Goal: Information Seeking & Learning: Compare options

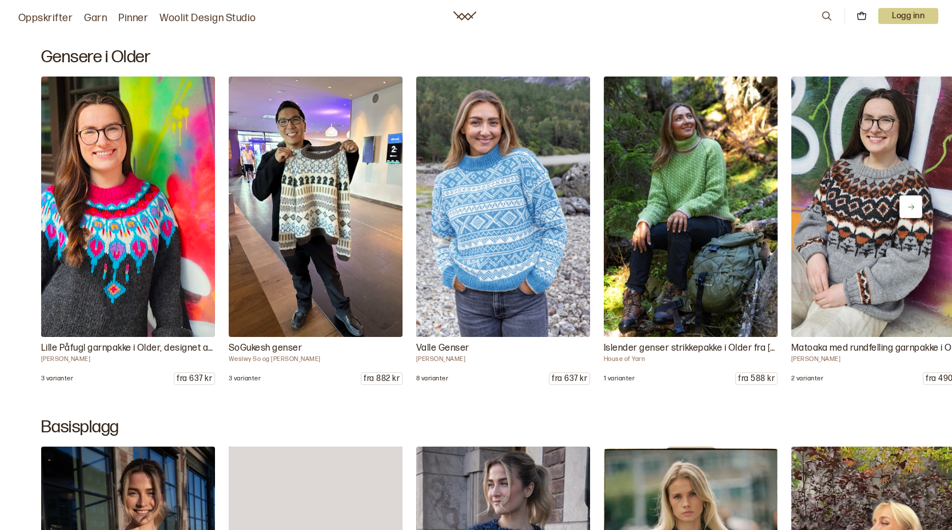
scroll to position [5209, 0]
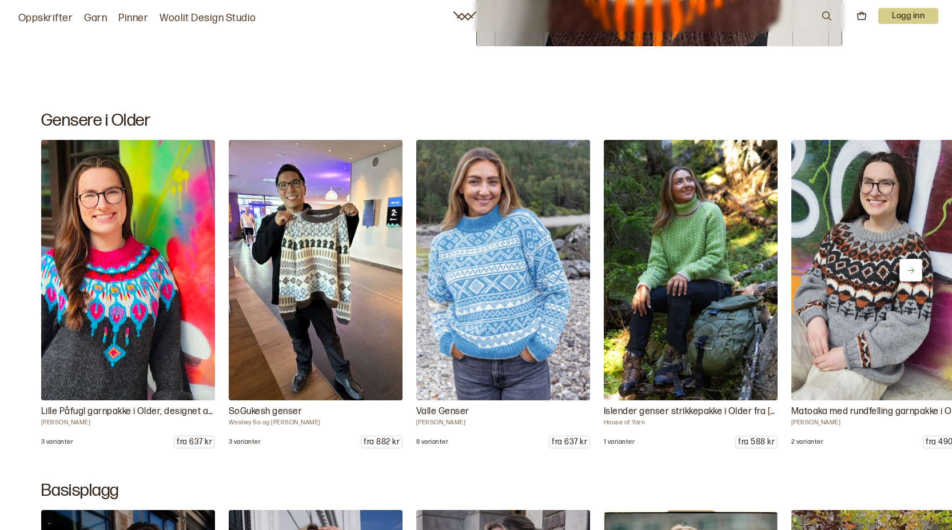
click at [505, 324] on img at bounding box center [502, 271] width 182 height 274
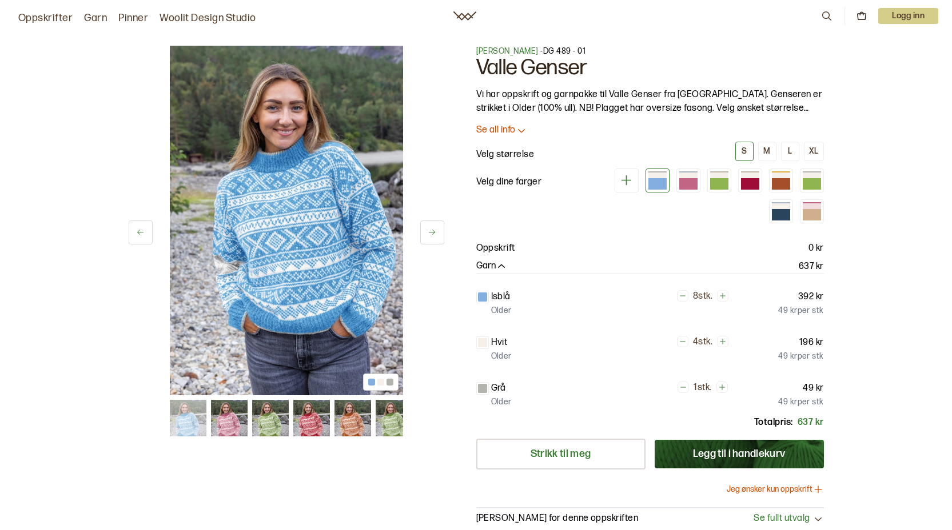
scroll to position [14, 0]
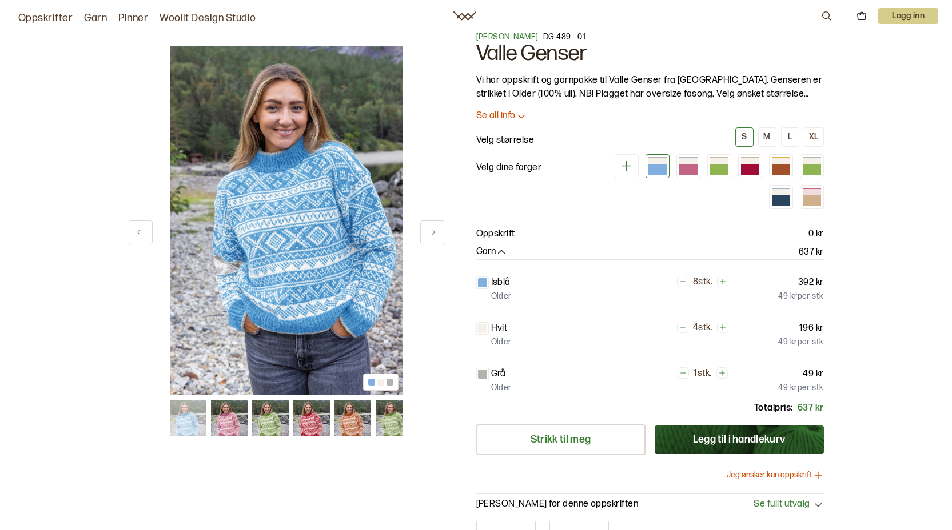
click at [486, 330] on div at bounding box center [482, 328] width 9 height 9
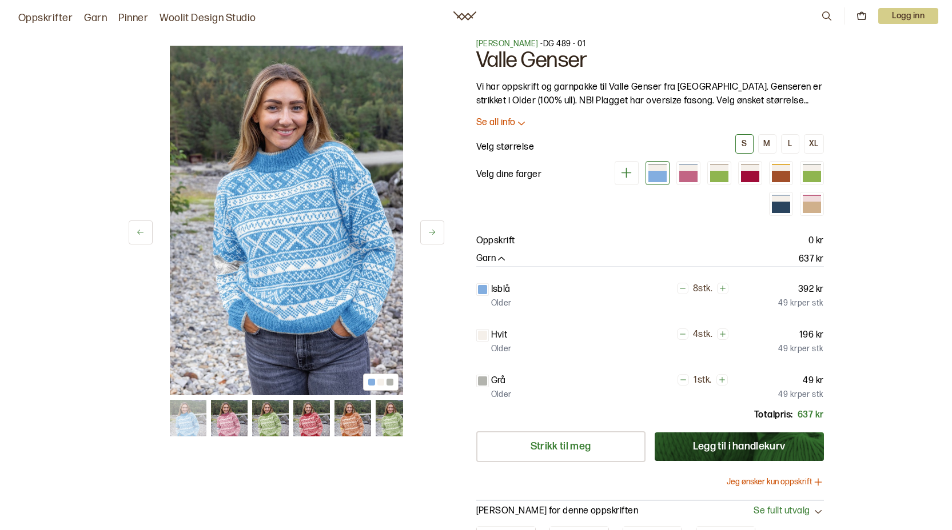
scroll to position [0, 0]
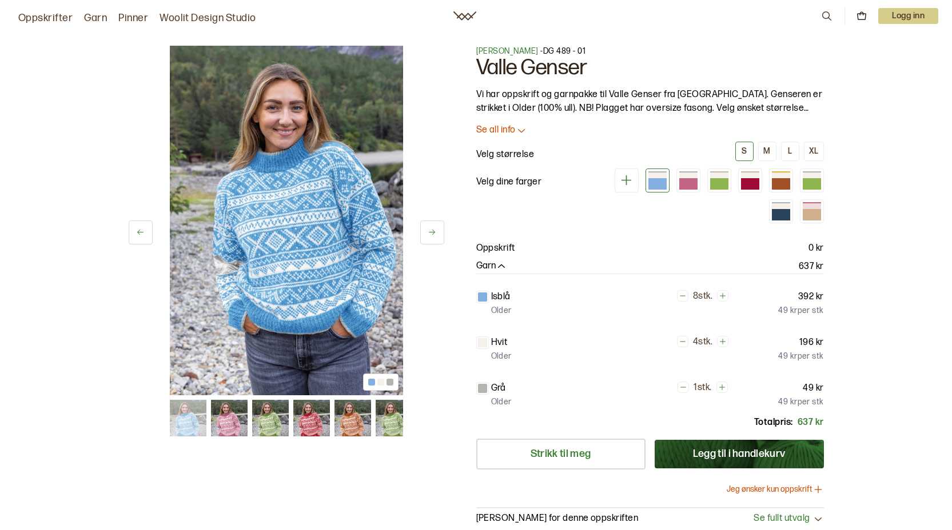
click at [481, 291] on div at bounding box center [482, 297] width 13 height 13
click at [57, 19] on link "Oppskrifter" at bounding box center [45, 18] width 54 height 16
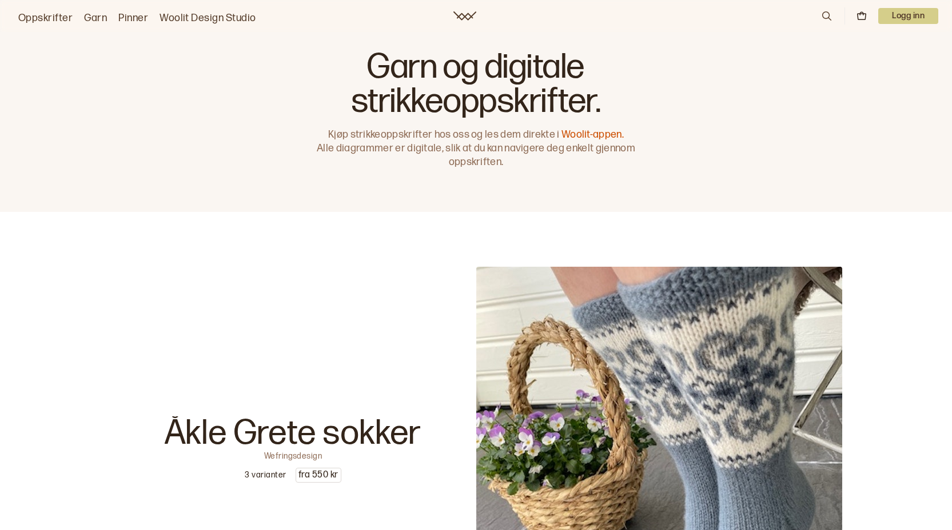
click at [91, 18] on link "Garn" at bounding box center [95, 18] width 23 height 16
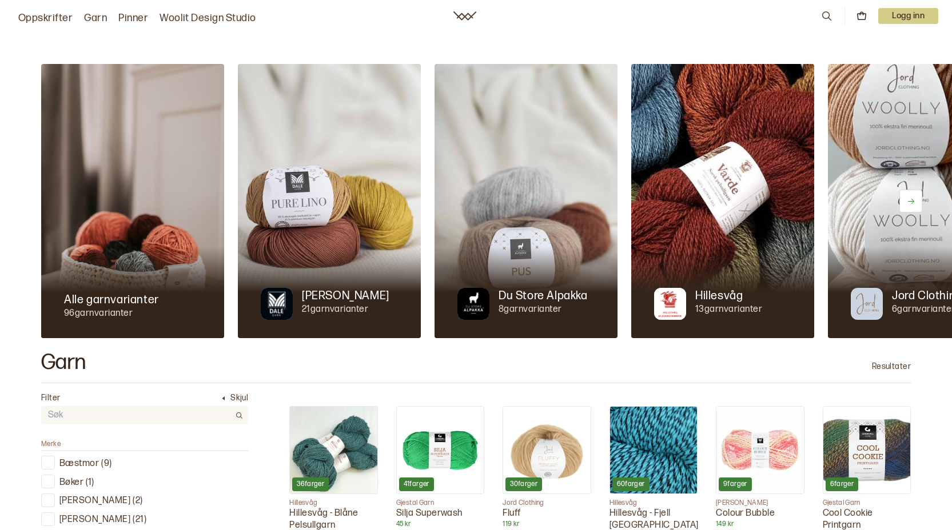
click at [133, 25] on link "Pinner" at bounding box center [133, 18] width 30 height 16
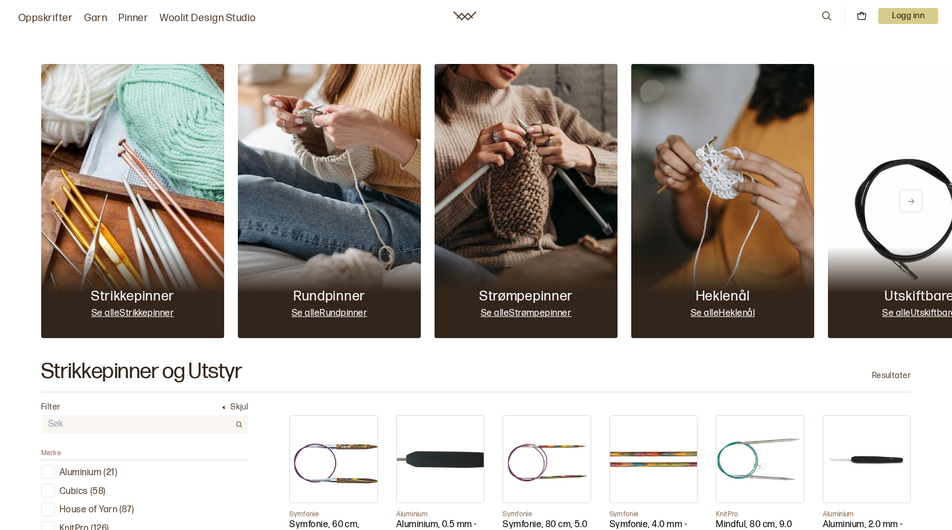
click at [176, 18] on link "Woolit Design Studio" at bounding box center [207, 18] width 97 height 16
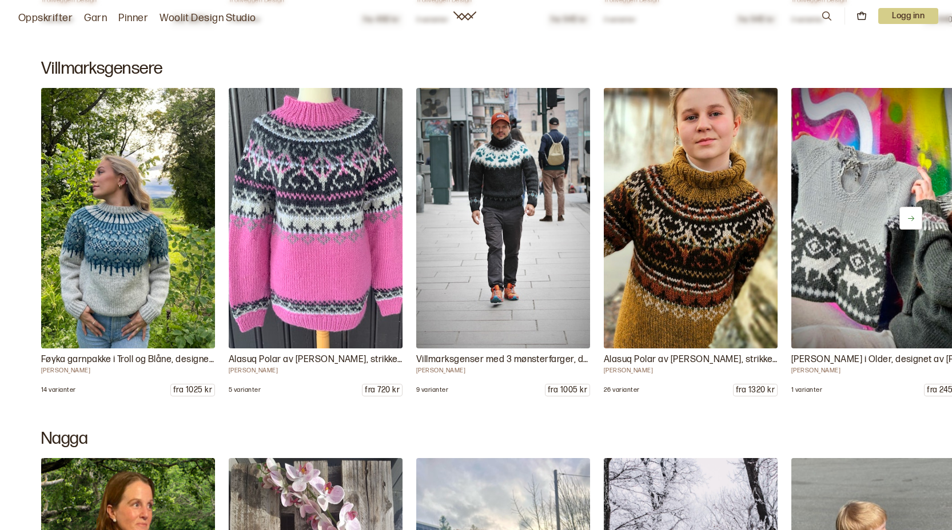
scroll to position [6770, 0]
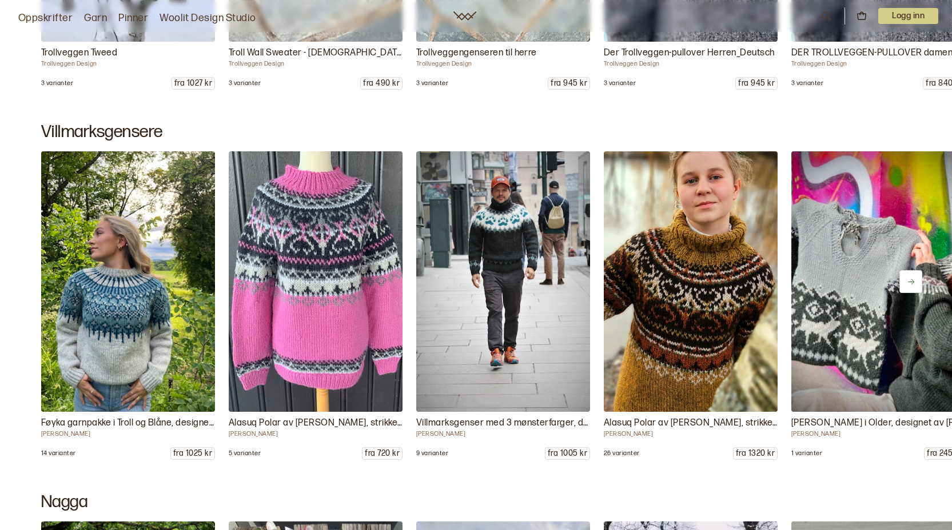
click at [180, 241] on img at bounding box center [128, 282] width 182 height 274
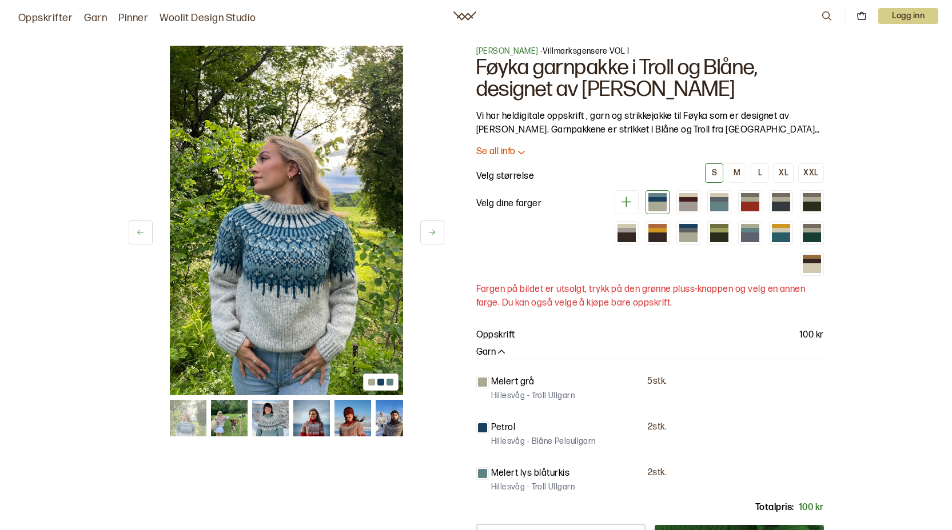
scroll to position [7, 0]
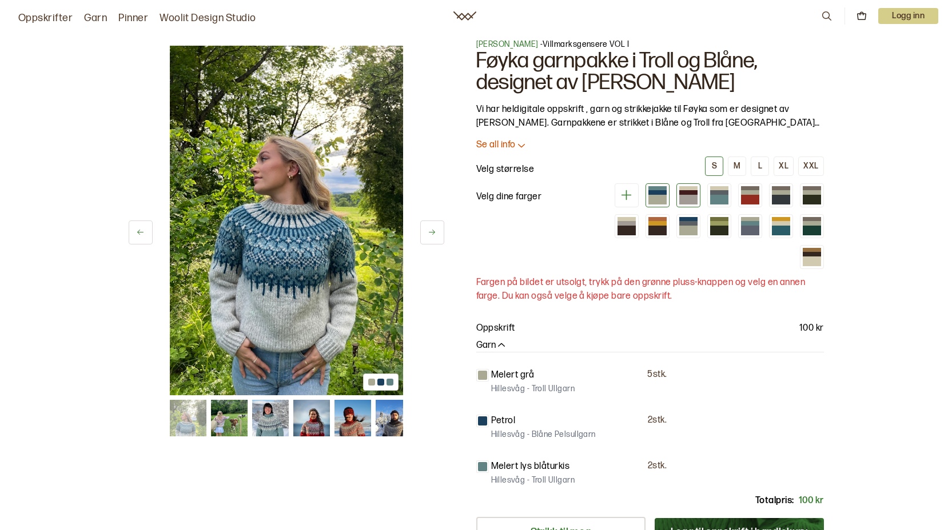
click at [694, 196] on div at bounding box center [688, 200] width 18 height 10
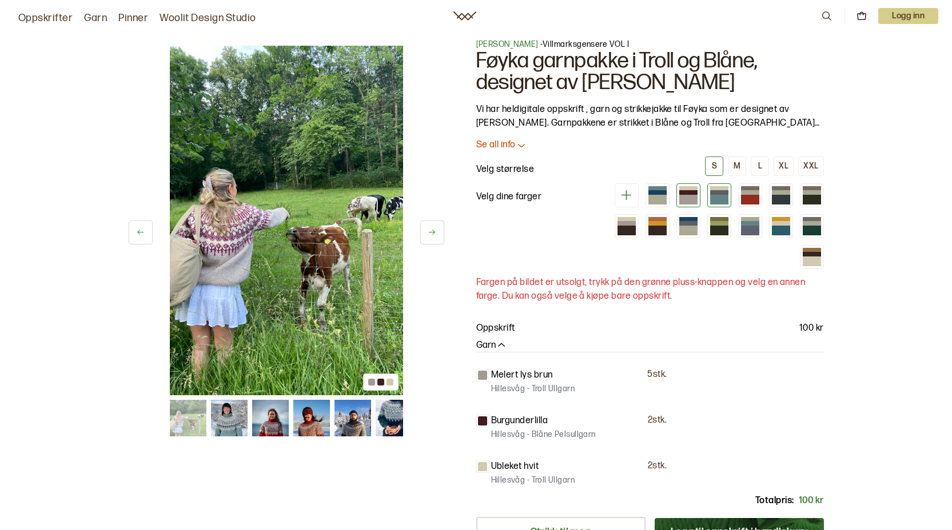
click at [717, 198] on div at bounding box center [719, 200] width 18 height 10
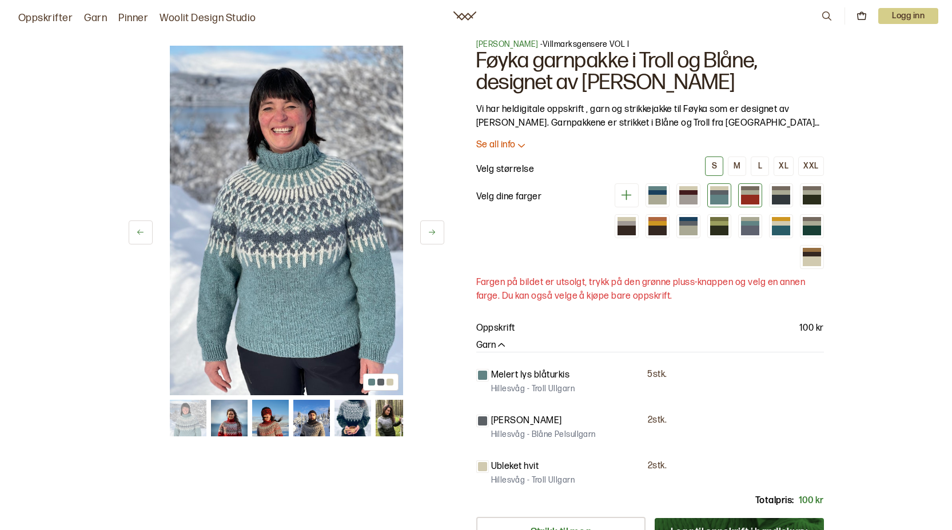
click at [755, 198] on div at bounding box center [750, 200] width 18 height 10
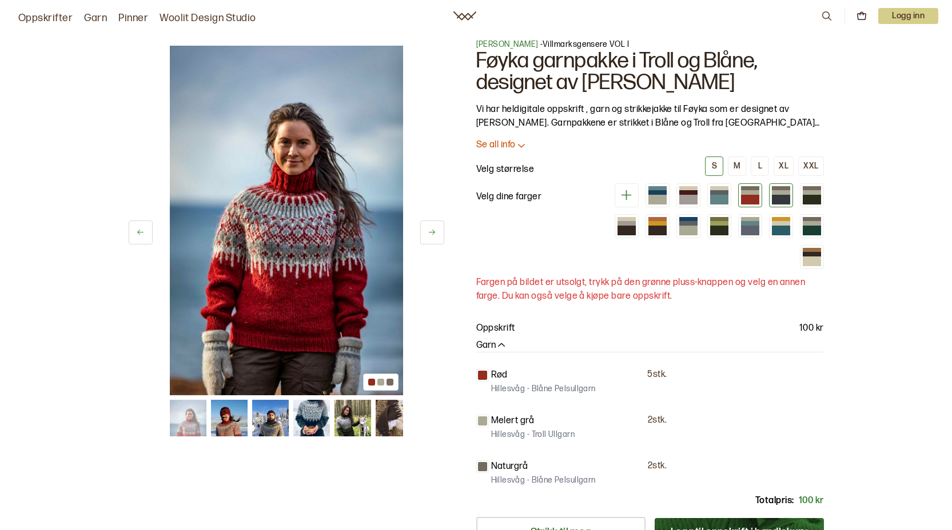
click at [778, 198] on div at bounding box center [781, 200] width 18 height 10
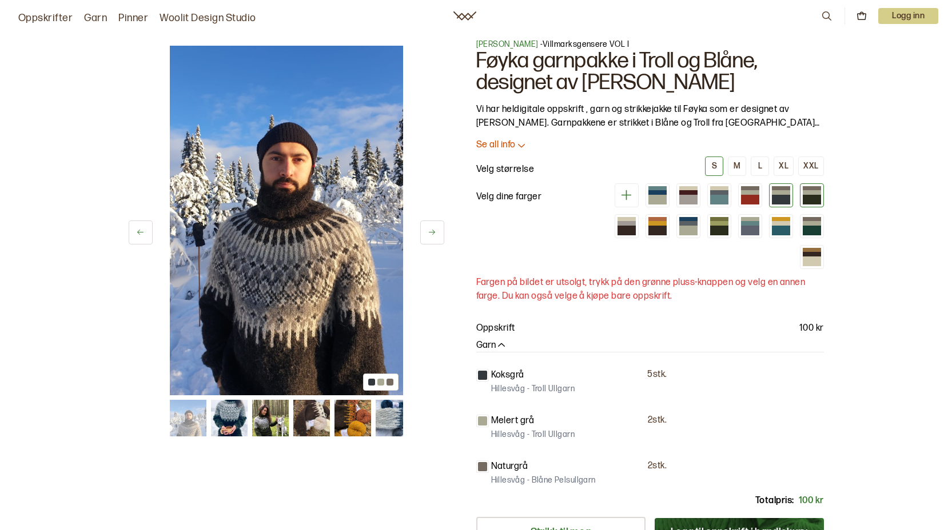
click at [807, 199] on div at bounding box center [811, 200] width 18 height 10
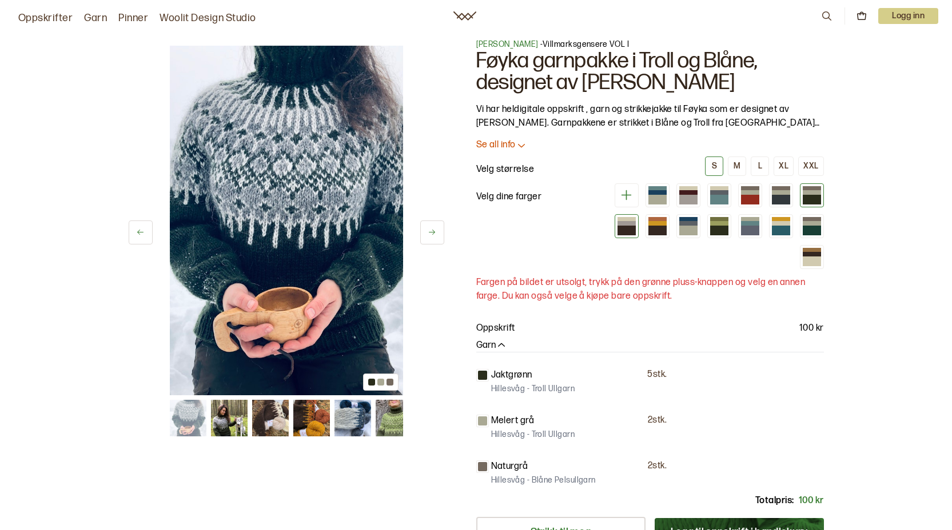
click at [628, 232] on div at bounding box center [626, 231] width 18 height 10
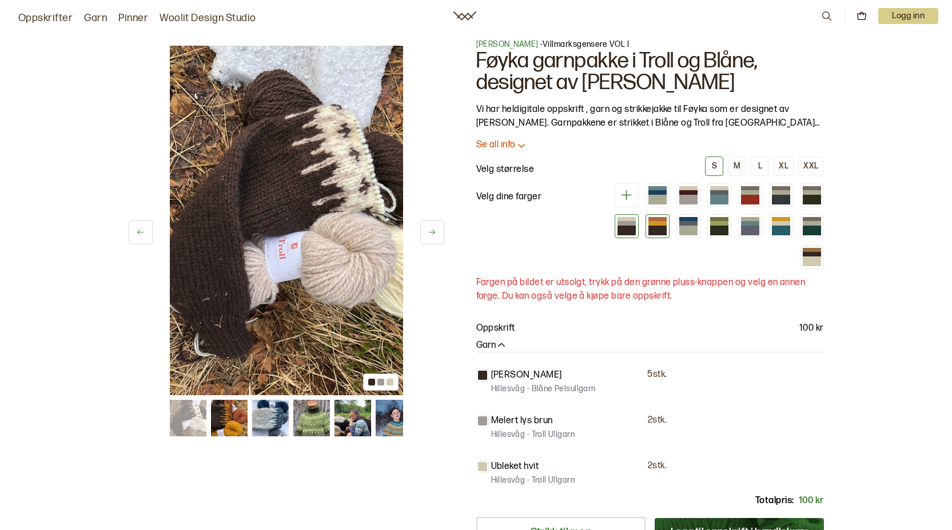
click at [661, 231] on div at bounding box center [657, 231] width 18 height 10
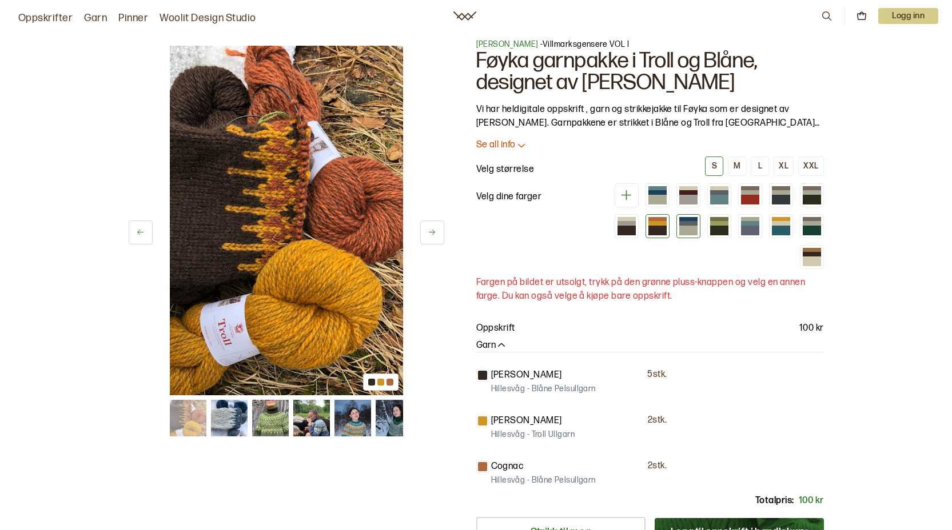
click at [680, 229] on div at bounding box center [688, 231] width 18 height 10
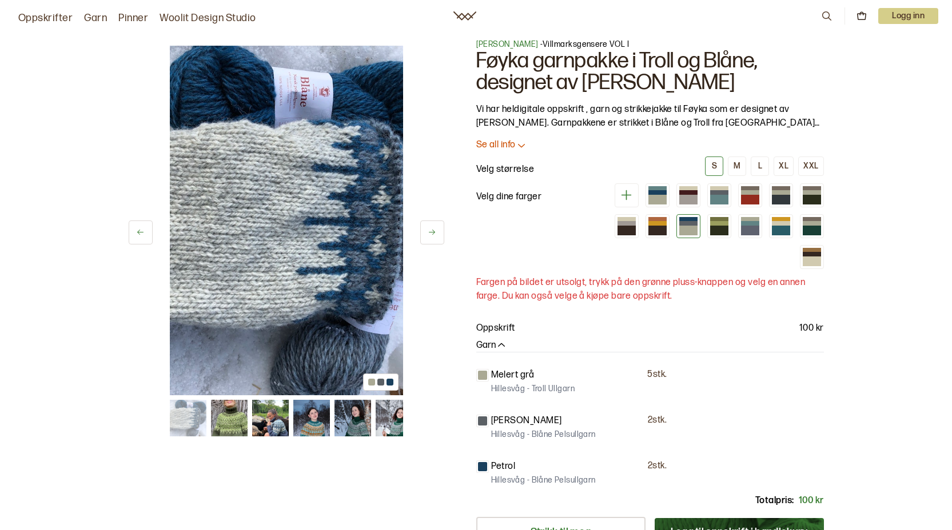
click at [705, 227] on div at bounding box center [713, 226] width 219 height 86
click at [738, 229] on div at bounding box center [750, 226] width 24 height 24
click at [756, 230] on div at bounding box center [750, 231] width 18 height 10
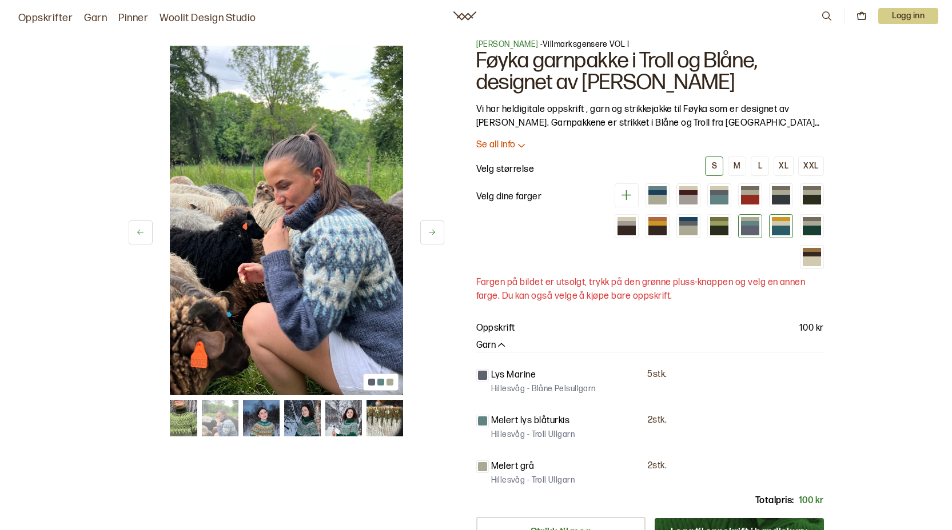
click at [777, 229] on div at bounding box center [781, 231] width 18 height 10
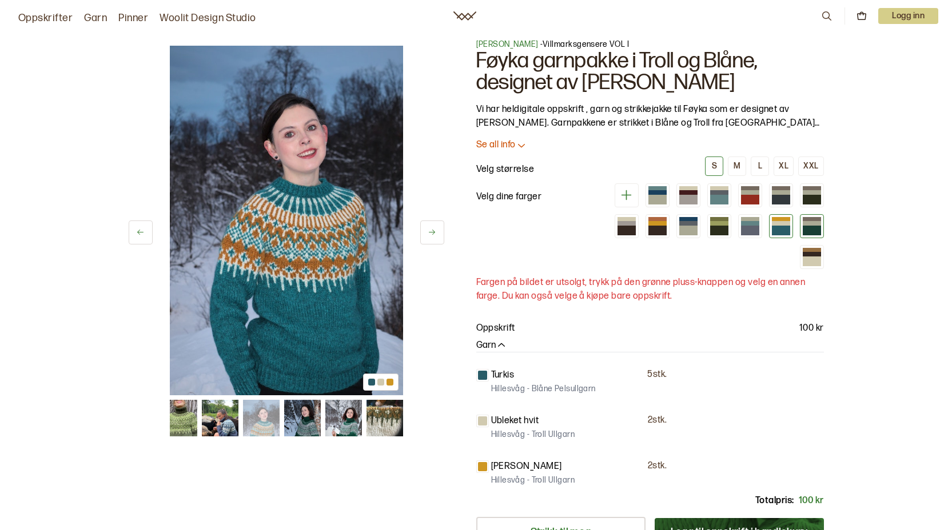
click at [808, 231] on div at bounding box center [811, 231] width 18 height 10
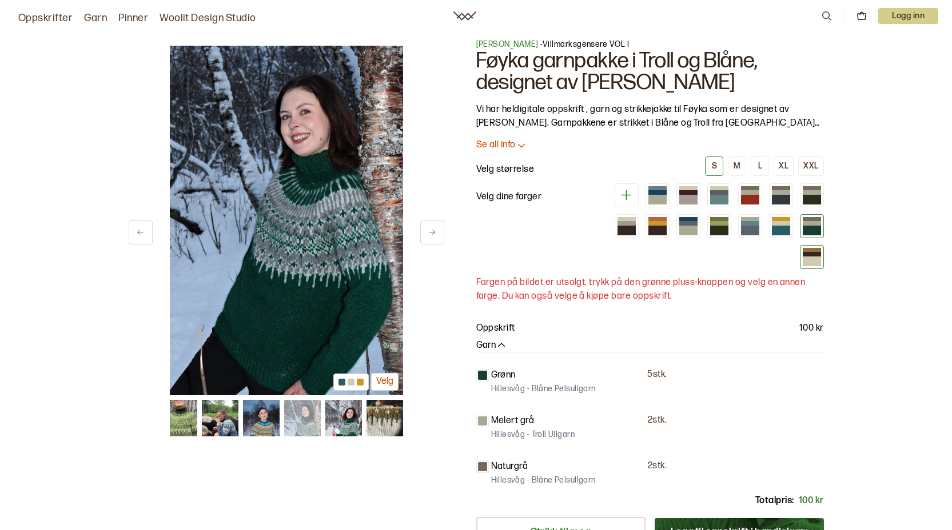
click at [809, 254] on div at bounding box center [811, 254] width 18 height 4
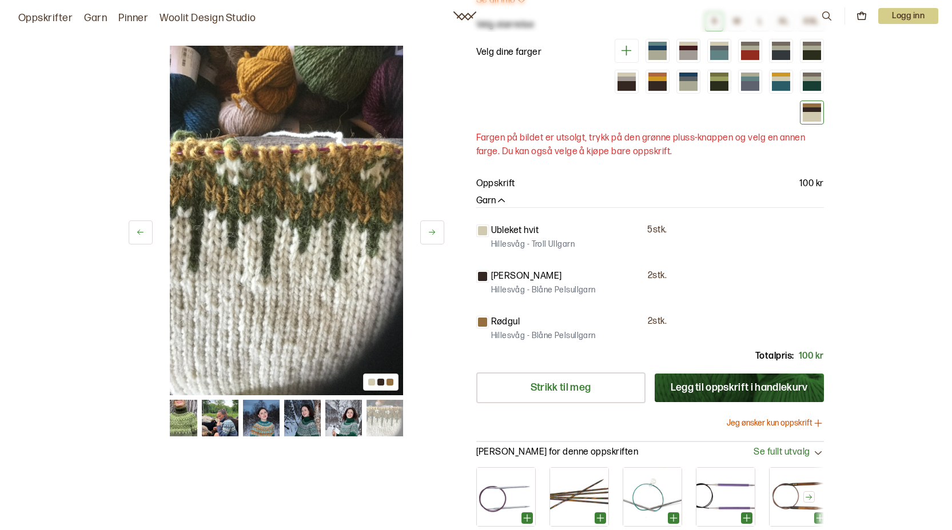
scroll to position [159, 0]
